Goal: Task Accomplishment & Management: Manage account settings

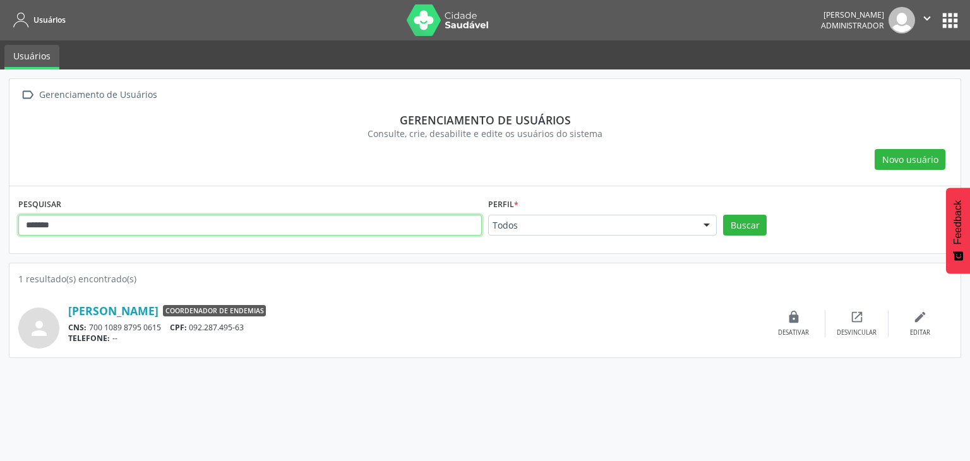
drag, startPoint x: 0, startPoint y: 0, endPoint x: 0, endPoint y: 243, distance: 243.0
click at [0, 242] on div " Gerenciamento de Usuários Gerenciamento de usuários Consulte, crie, desabilit…" at bounding box center [485, 264] width 970 height 391
type input "*********"
click at [723, 215] on button "Buscar" at bounding box center [745, 225] width 44 height 21
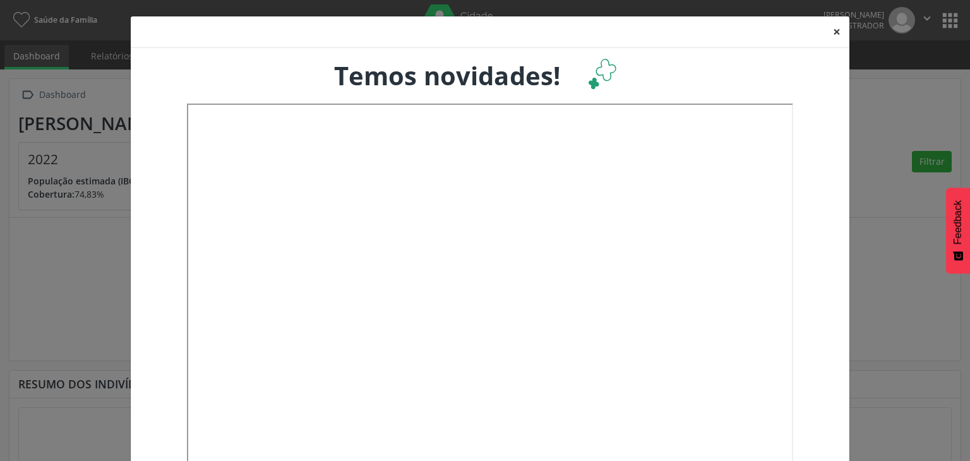
drag, startPoint x: 831, startPoint y: 32, endPoint x: 865, endPoint y: 26, distance: 35.3
click at [831, 32] on button "×" at bounding box center [836, 31] width 25 height 31
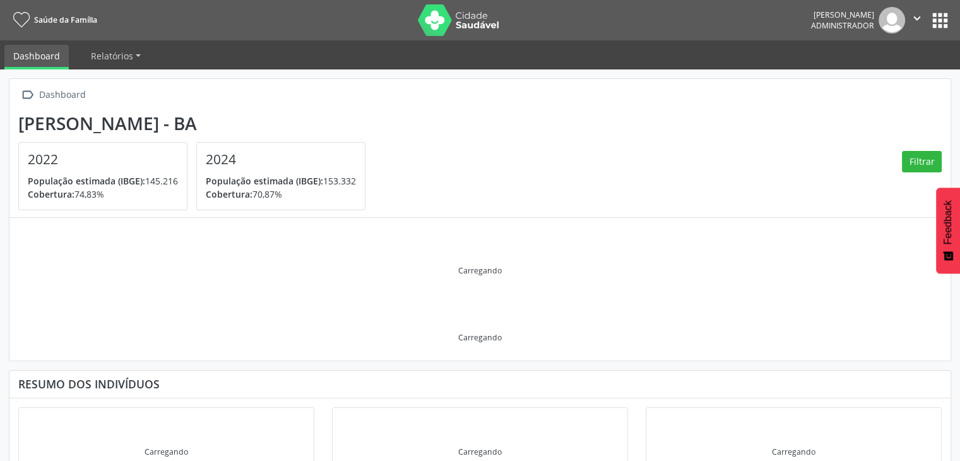
click at [944, 19] on button "apps" at bounding box center [940, 20] width 22 height 22
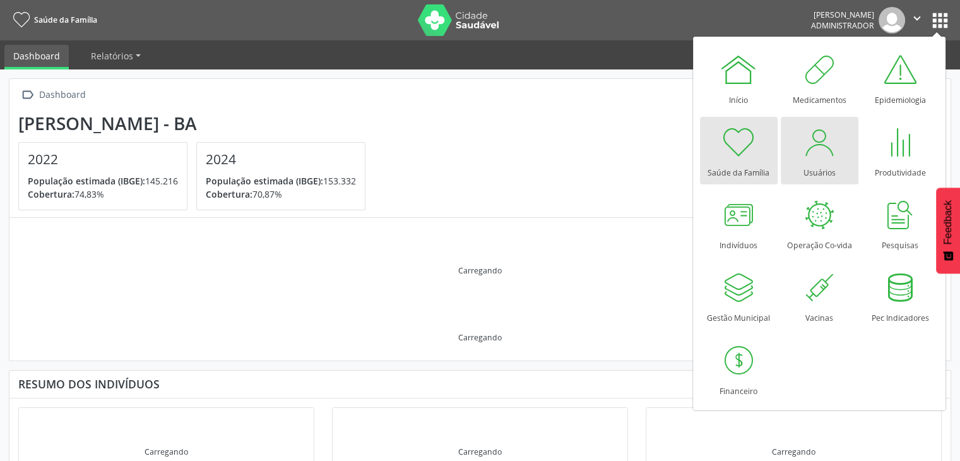
click at [817, 162] on div "Usuários" at bounding box center [820, 169] width 32 height 17
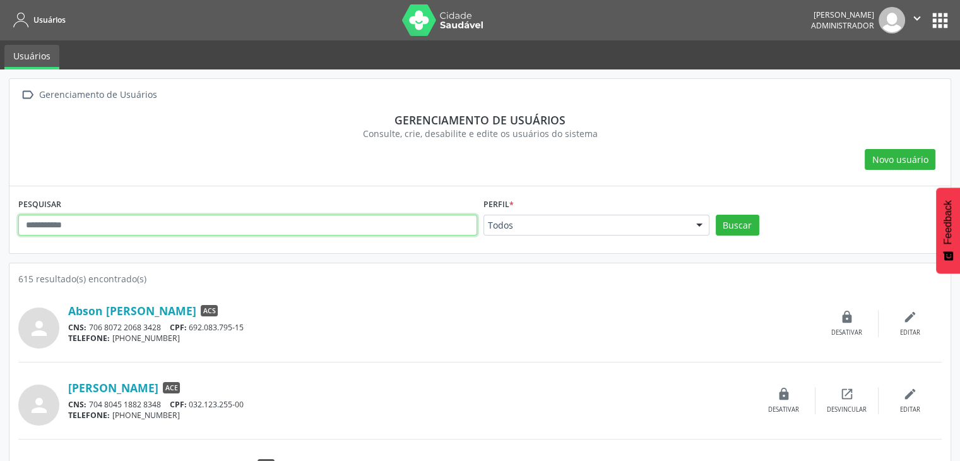
click at [347, 225] on input "text" at bounding box center [247, 225] width 459 height 21
type input "****"
click at [716, 215] on button "Buscar" at bounding box center [738, 225] width 44 height 21
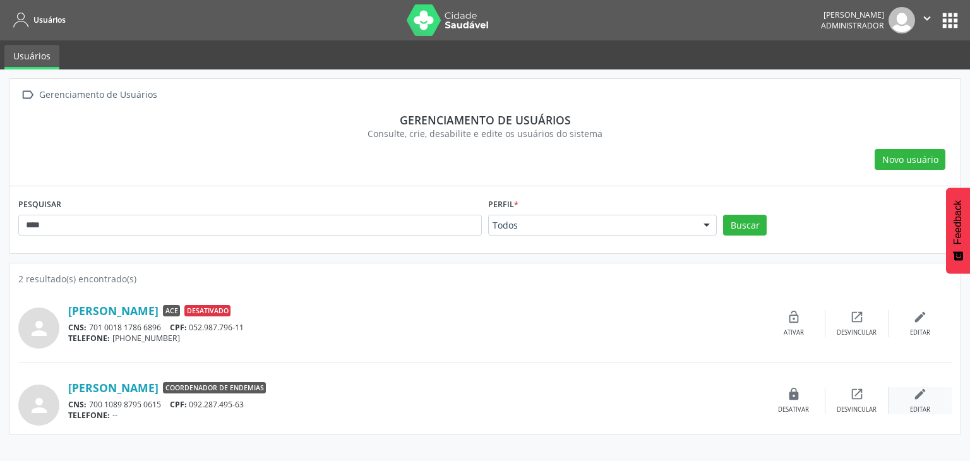
click at [922, 403] on div "edit Editar" at bounding box center [919, 400] width 63 height 27
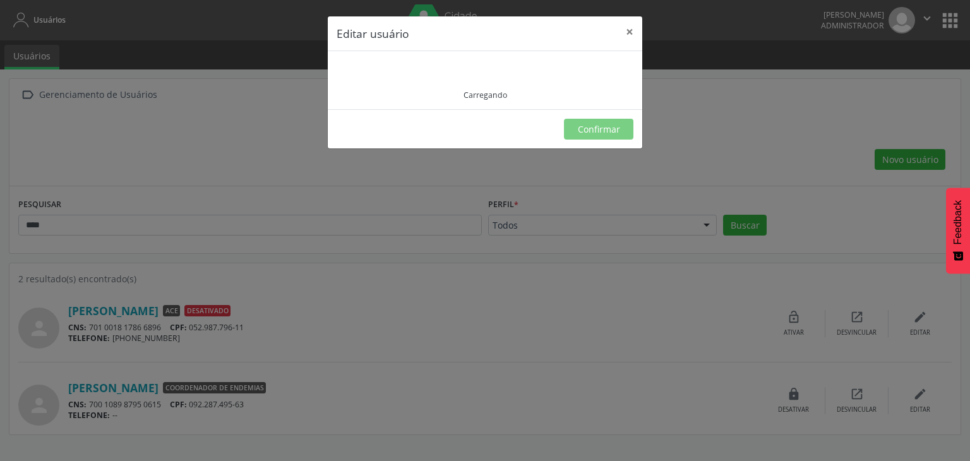
type input "**********"
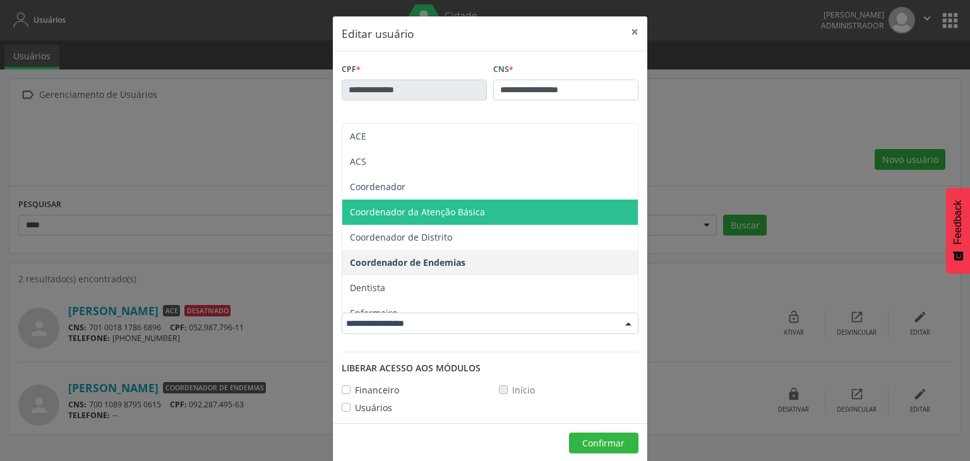
click at [434, 218] on span "Coordenador da Atenção Básica" at bounding box center [489, 211] width 295 height 25
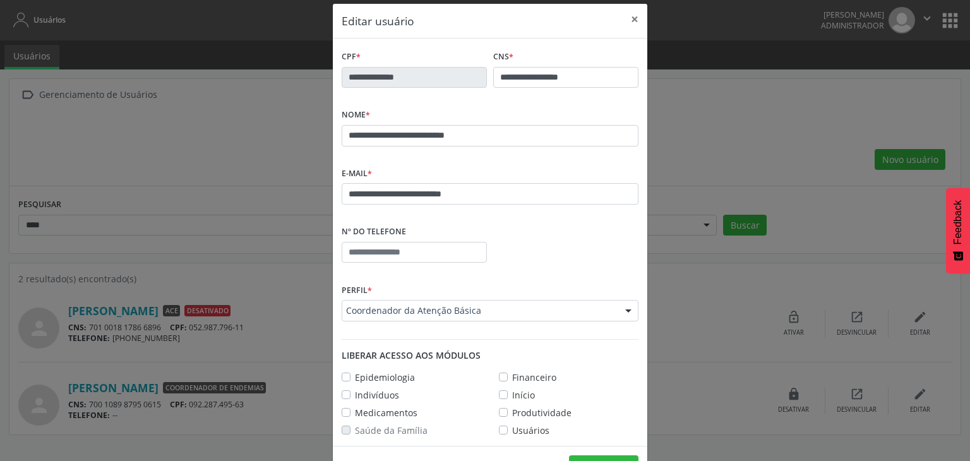
scroll to position [52, 0]
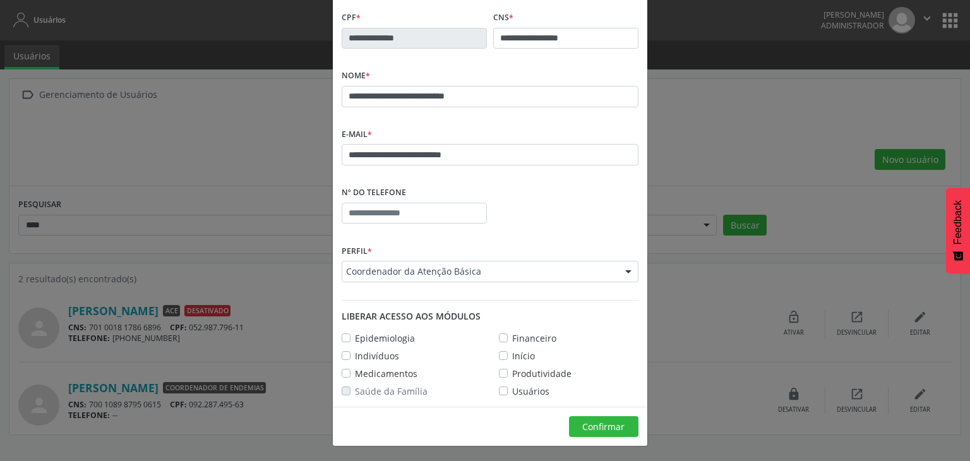
drag, startPoint x: 340, startPoint y: 335, endPoint x: 341, endPoint y: 349, distance: 13.9
click at [355, 335] on label "Epidemiologia" at bounding box center [385, 337] width 60 height 13
drag, startPoint x: 343, startPoint y: 355, endPoint x: 333, endPoint y: 374, distance: 21.7
click at [355, 355] on label "Indivíduos" at bounding box center [377, 355] width 44 height 13
drag, startPoint x: 340, startPoint y: 372, endPoint x: 412, endPoint y: 371, distance: 72.0
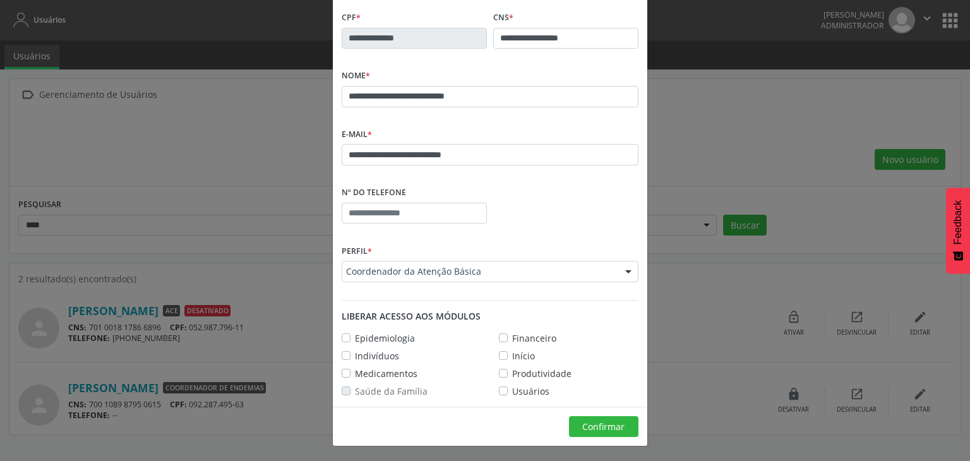
click at [355, 372] on label "Medicamentos" at bounding box center [386, 373] width 62 height 13
click at [512, 335] on label "Financeiro" at bounding box center [534, 337] width 44 height 13
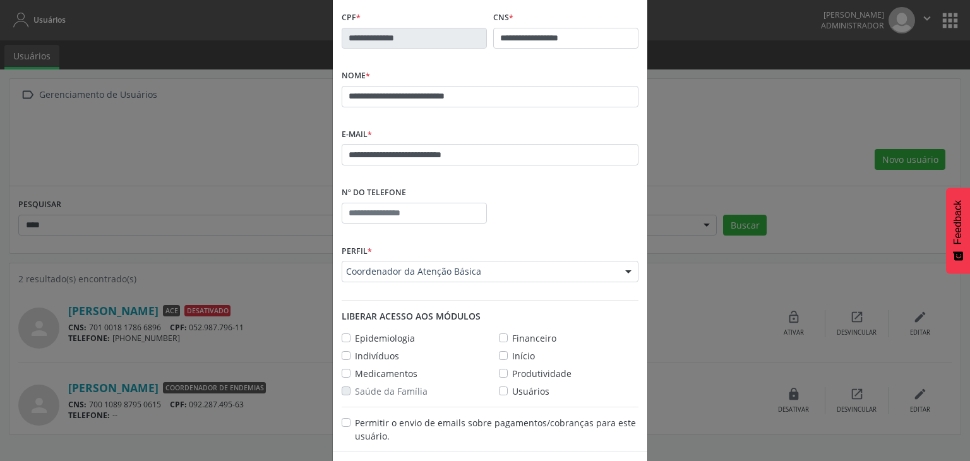
click at [512, 371] on label "Produtividade" at bounding box center [541, 373] width 59 height 13
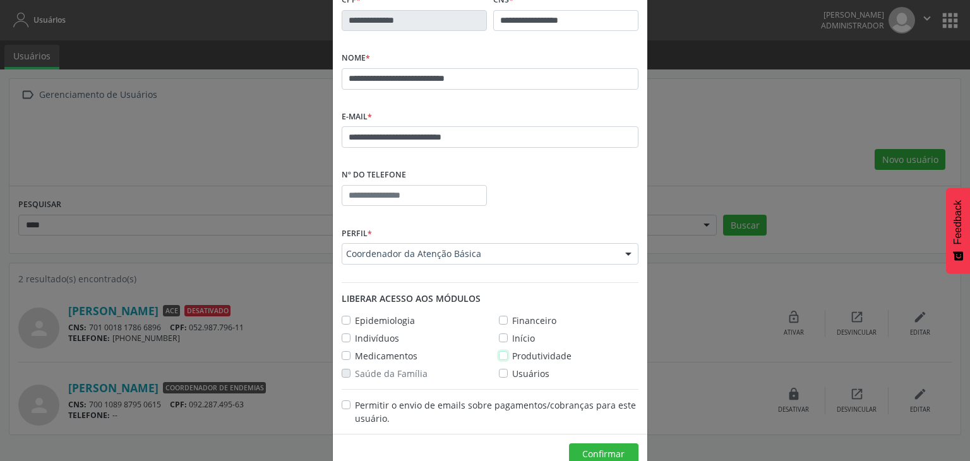
scroll to position [97, 0]
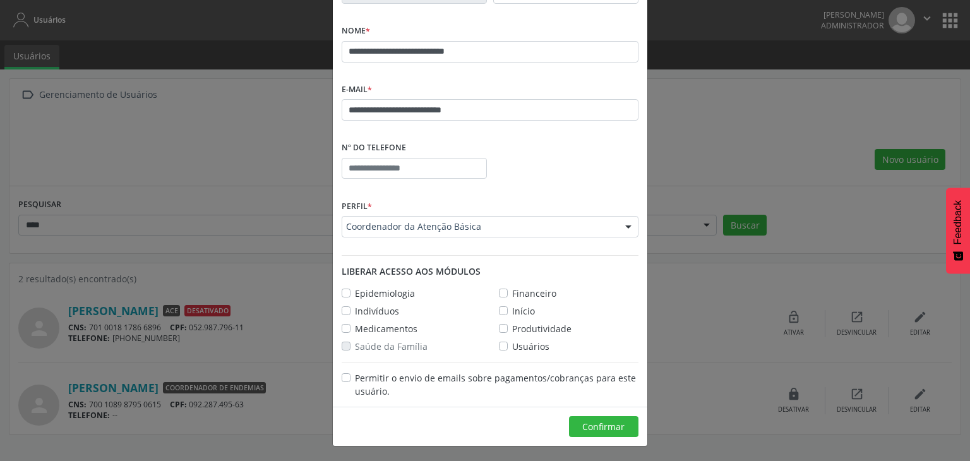
click at [512, 294] on label "Financeiro" at bounding box center [534, 293] width 44 height 13
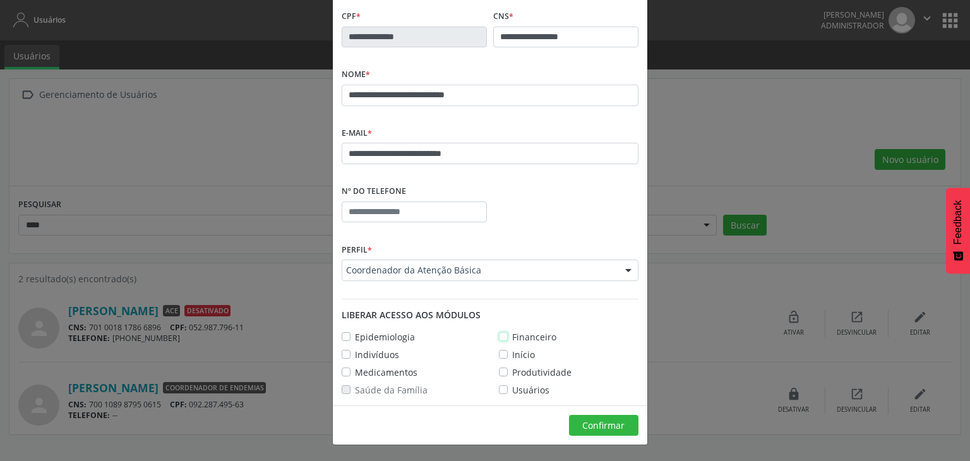
scroll to position [52, 0]
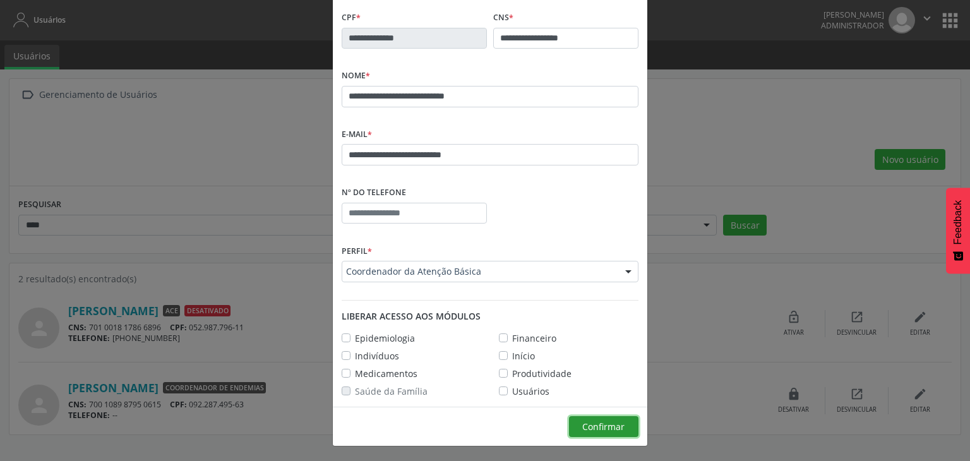
click at [587, 420] on span "Confirmar" at bounding box center [603, 426] width 42 height 12
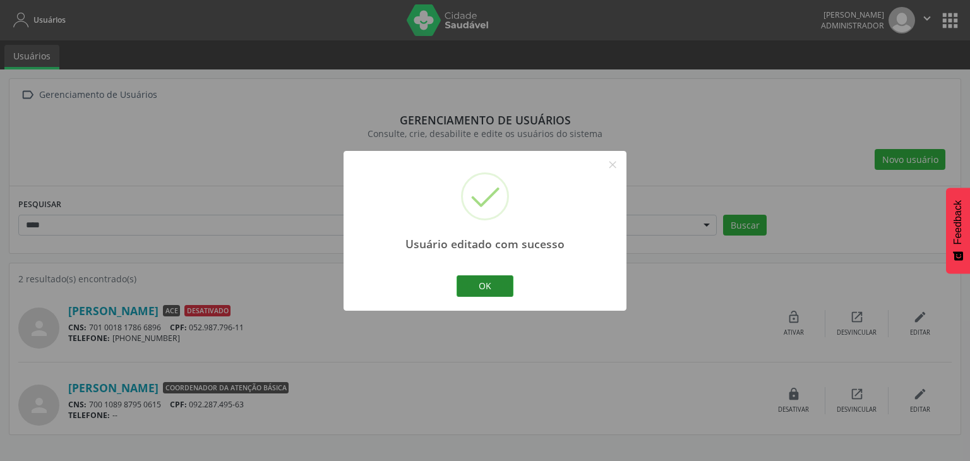
drag, startPoint x: 494, startPoint y: 298, endPoint x: 485, endPoint y: 290, distance: 12.1
click at [494, 298] on div "Usuário editado com sucesso × OK Cancel" at bounding box center [484, 231] width 283 height 160
drag, startPoint x: 482, startPoint y: 283, endPoint x: 702, endPoint y: 309, distance: 221.1
click at [482, 283] on button "OK" at bounding box center [484, 285] width 57 height 21
